Goal: Task Accomplishment & Management: Manage account settings

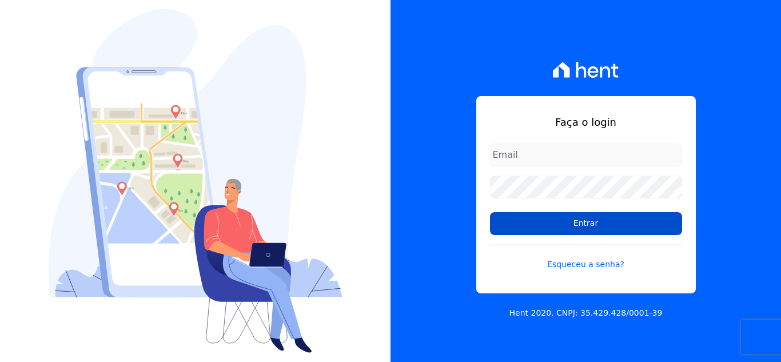
type input "[EMAIL_ADDRESS][DOMAIN_NAME]"
click at [527, 229] on input "Entrar" at bounding box center [586, 223] width 192 height 23
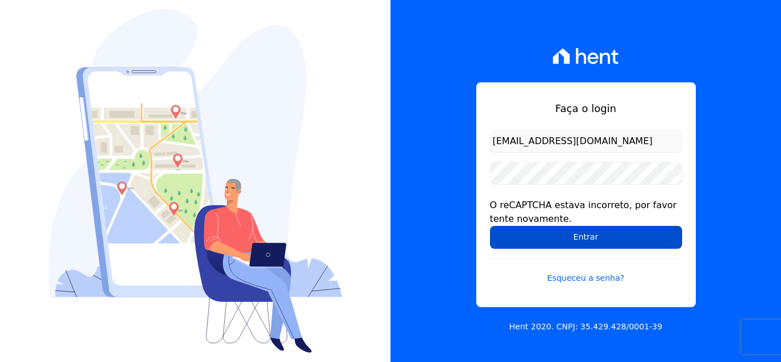
click at [528, 238] on input "Entrar" at bounding box center [586, 237] width 192 height 23
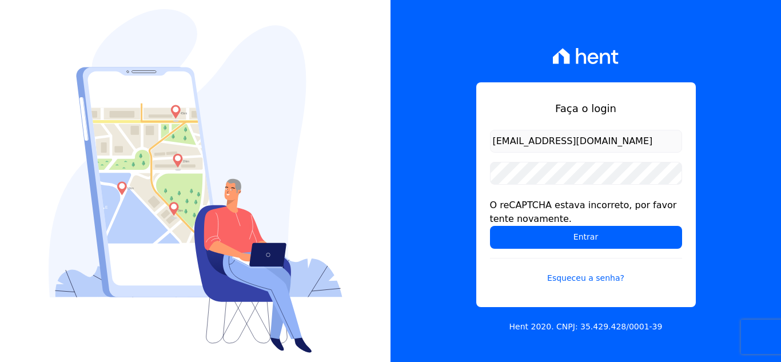
click at [528, 238] on input "Entrar" at bounding box center [586, 237] width 192 height 23
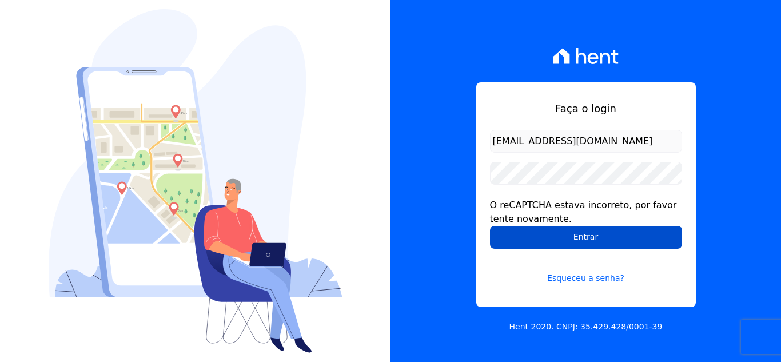
click at [531, 240] on input "Entrar" at bounding box center [586, 237] width 192 height 23
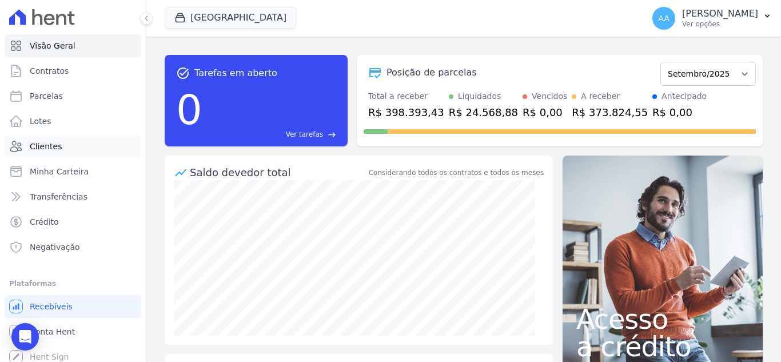
click at [98, 139] on link "Clientes" at bounding box center [73, 146] width 137 height 23
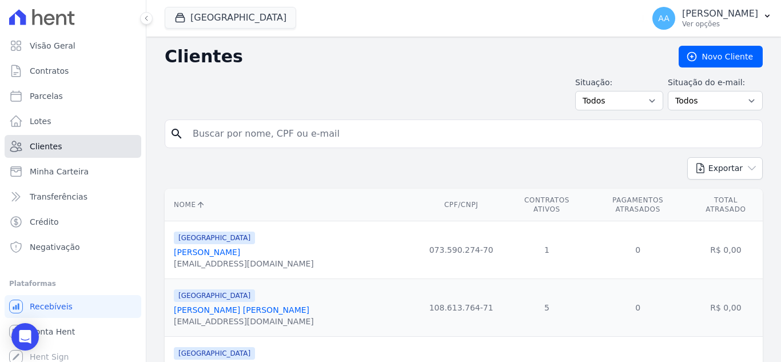
click at [90, 150] on link "Clientes" at bounding box center [73, 146] width 137 height 23
click at [270, 143] on input "search" at bounding box center [472, 133] width 572 height 23
click at [278, 135] on input "search" at bounding box center [472, 133] width 572 height 23
paste input "Cleciana [PERSON_NAME] [PERSON_NAME]"
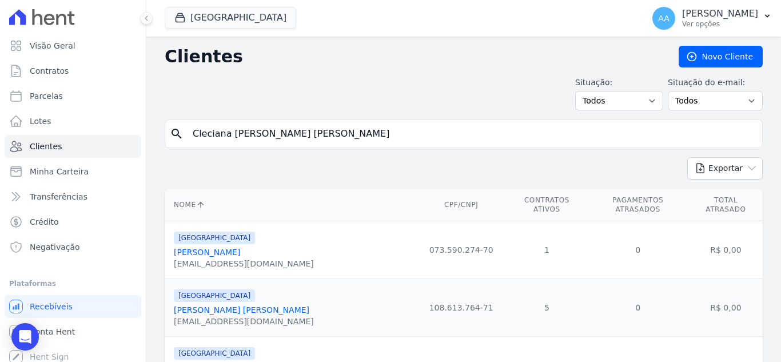
type input "Cleciana [PERSON_NAME] [PERSON_NAME]"
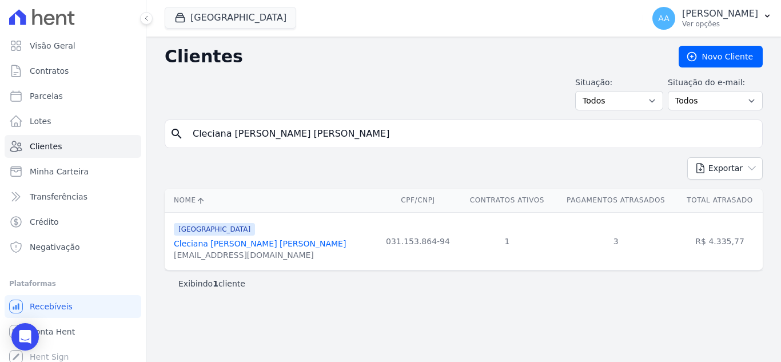
click at [226, 246] on link "Cleciana [PERSON_NAME] [PERSON_NAME]" at bounding box center [260, 243] width 172 height 9
click at [223, 242] on link "Cleciana [PERSON_NAME] [PERSON_NAME]" at bounding box center [260, 243] width 172 height 9
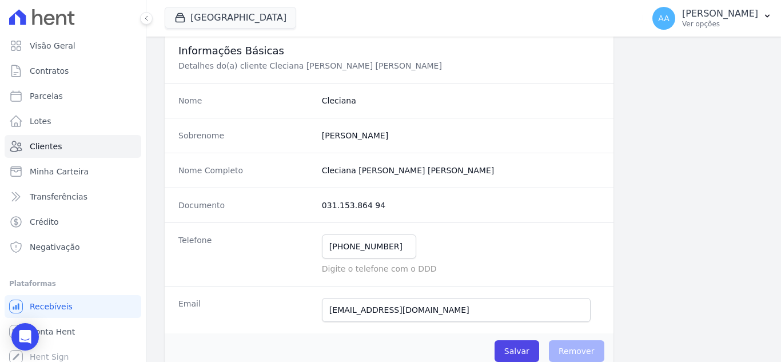
scroll to position [286, 0]
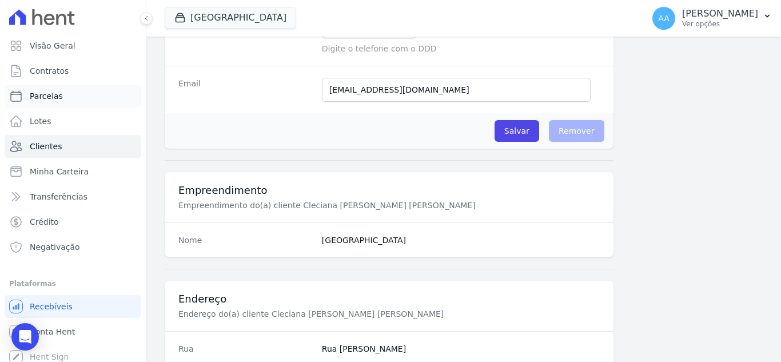
click at [46, 98] on span "Parcelas" at bounding box center [46, 95] width 33 height 11
click at [82, 100] on link "Parcelas" at bounding box center [73, 96] width 137 height 23
select select
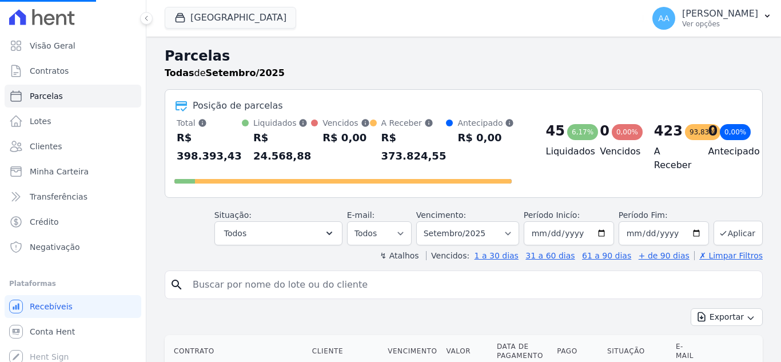
click at [251, 289] on input "search" at bounding box center [472, 284] width 572 height 23
paste input "Cleciana [PERSON_NAME] [PERSON_NAME]"
type input "Cleciana [PERSON_NAME] [PERSON_NAME]"
select select
click at [375, 279] on input "search" at bounding box center [472, 284] width 572 height 23
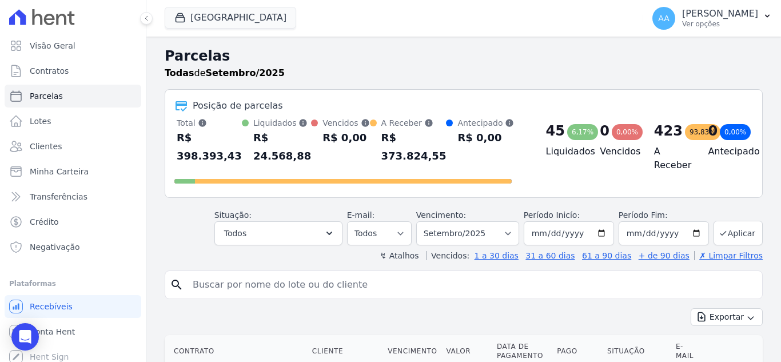
paste input "Cleciana [PERSON_NAME] [PERSON_NAME]"
type input "Cleciana [PERSON_NAME] [PERSON_NAME]"
select select
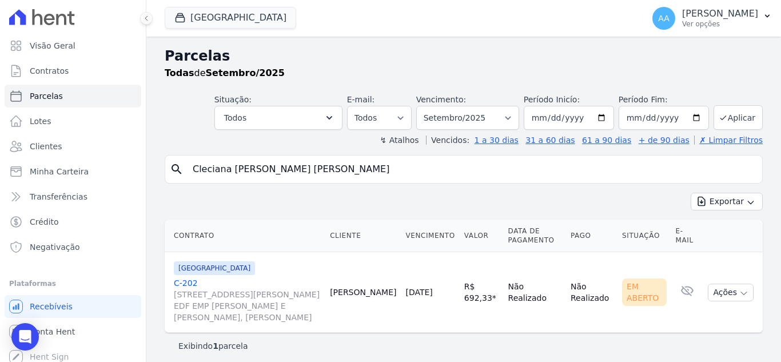
scroll to position [6, 0]
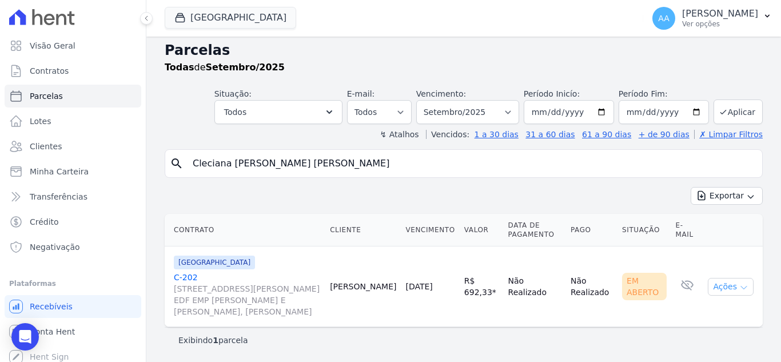
click at [715, 290] on button "Ações" at bounding box center [731, 287] width 46 height 18
click at [684, 311] on link "Ver boleto" at bounding box center [726, 312] width 110 height 21
